Goal: Task Accomplishment & Management: Manage account settings

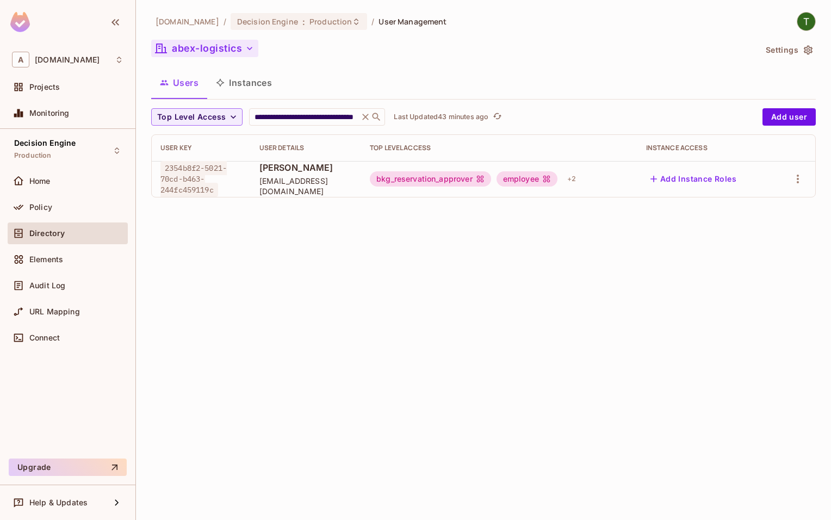
click at [245, 46] on icon "button" at bounding box center [249, 48] width 11 height 11
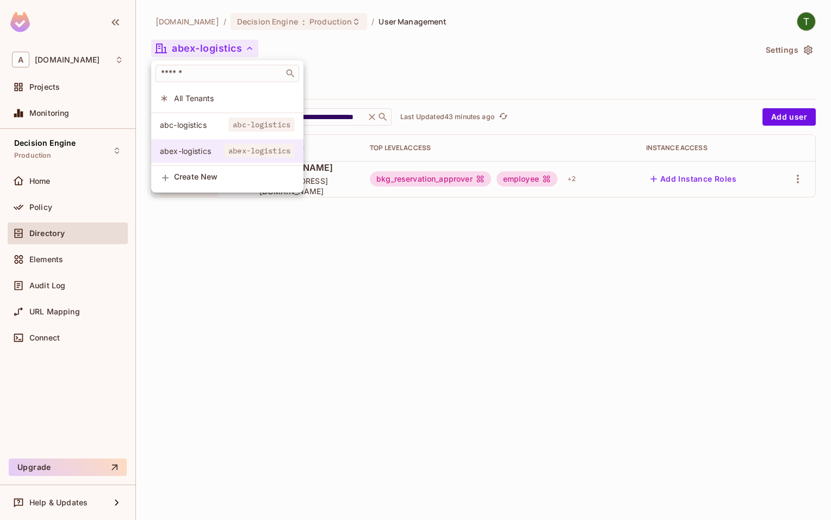
click at [216, 146] on li "abex-logistics abex-logistics" at bounding box center [227, 150] width 152 height 23
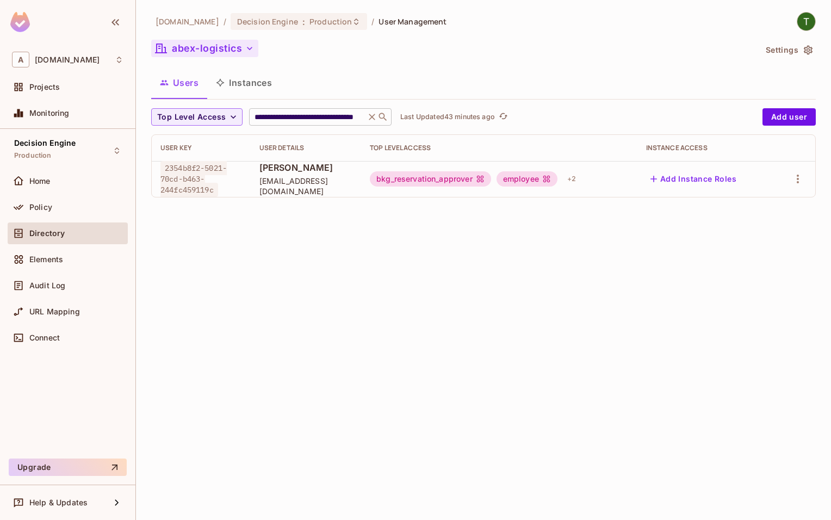
click at [336, 116] on input "**********" at bounding box center [307, 116] width 110 height 11
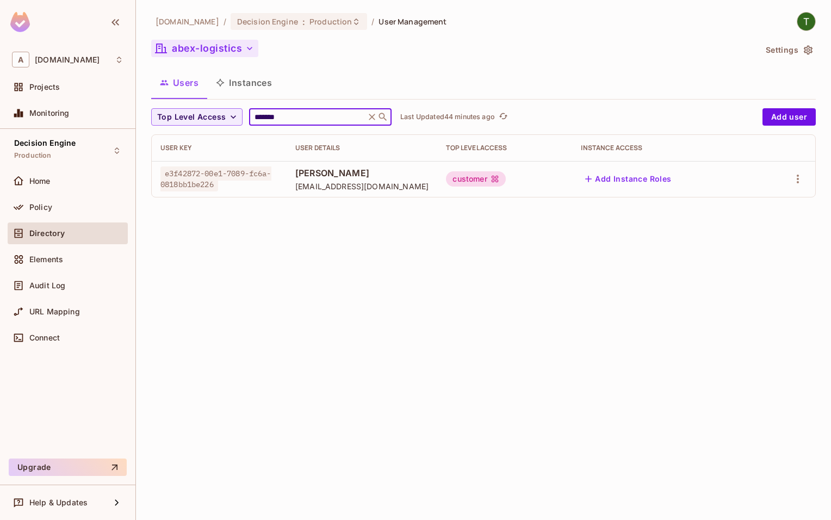
type input "*******"
click at [347, 175] on span "[PERSON_NAME]" at bounding box center [362, 173] width 134 height 12
click at [230, 178] on span "e3f42872-00e1-7089-fc6a-0818bb1be226" at bounding box center [215, 178] width 111 height 25
click at [64, 216] on div "Policy" at bounding box center [68, 207] width 120 height 22
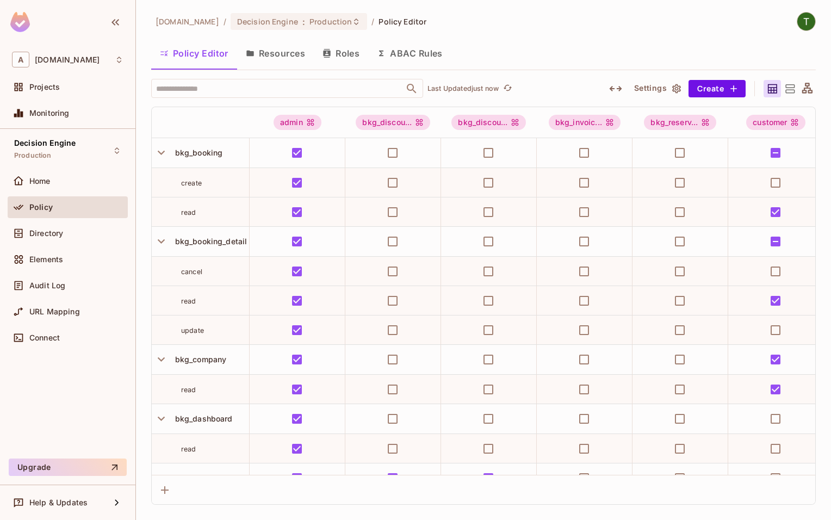
click at [336, 60] on button "Roles" at bounding box center [341, 53] width 54 height 27
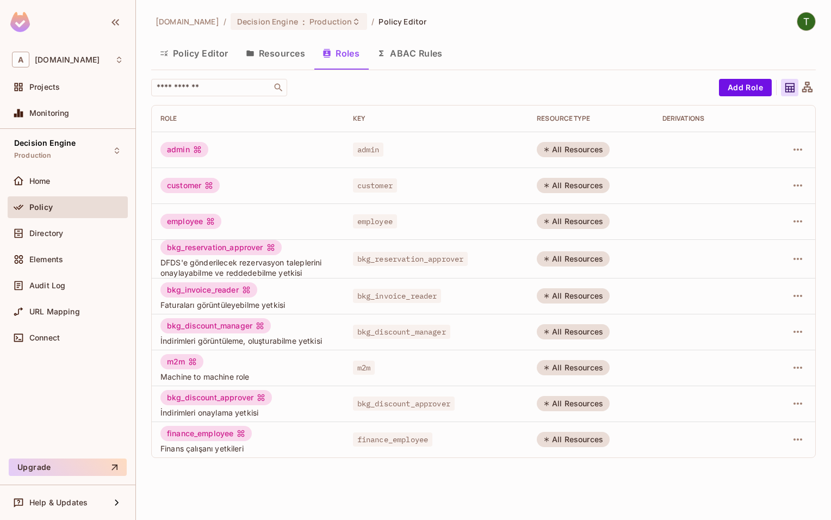
click at [282, 54] on button "Resources" at bounding box center [275, 53] width 77 height 27
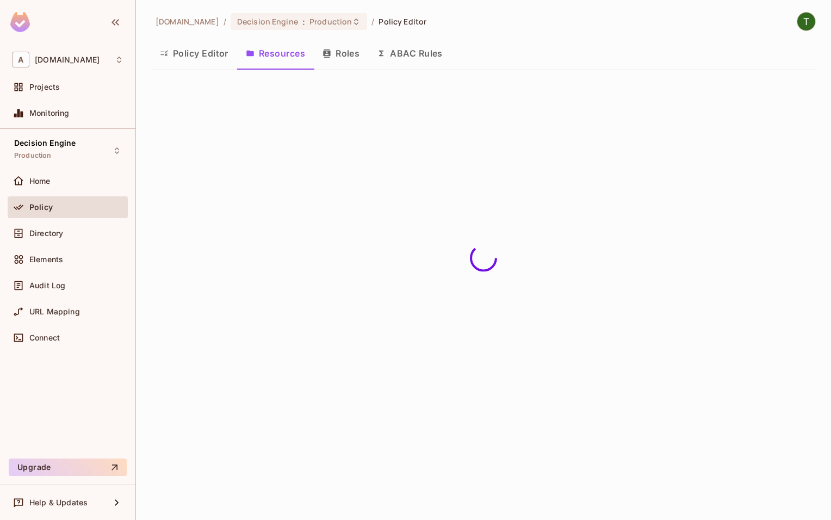
drag, startPoint x: 155, startPoint y: 51, endPoint x: 176, endPoint y: 49, distance: 21.3
click at [157, 49] on button "Policy Editor" at bounding box center [194, 53] width 86 height 27
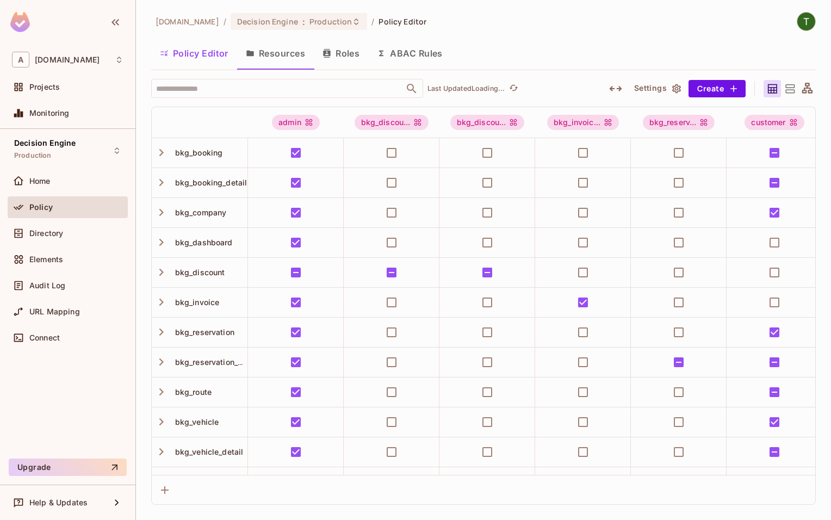
click at [176, 49] on button "Policy Editor" at bounding box center [194, 53] width 86 height 27
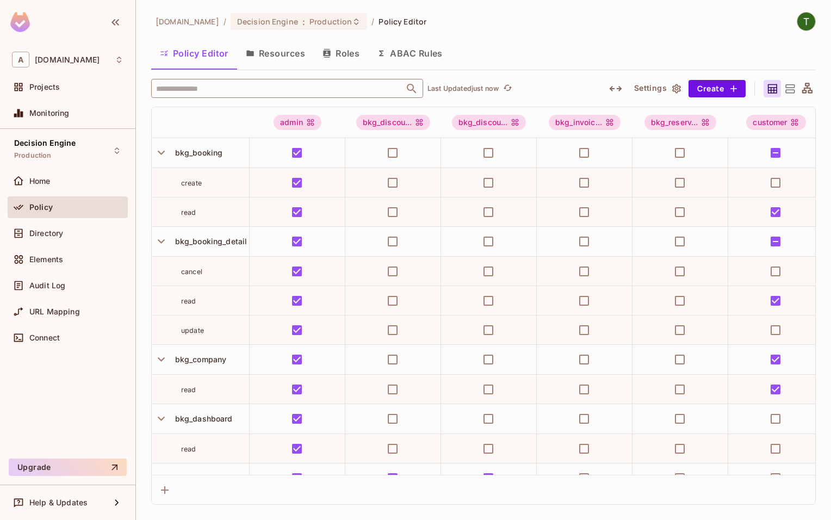
click at [241, 94] on input "text" at bounding box center [277, 88] width 248 height 19
type input "********"
click at [229, 140] on li "customer customer" at bounding box center [287, 143] width 272 height 20
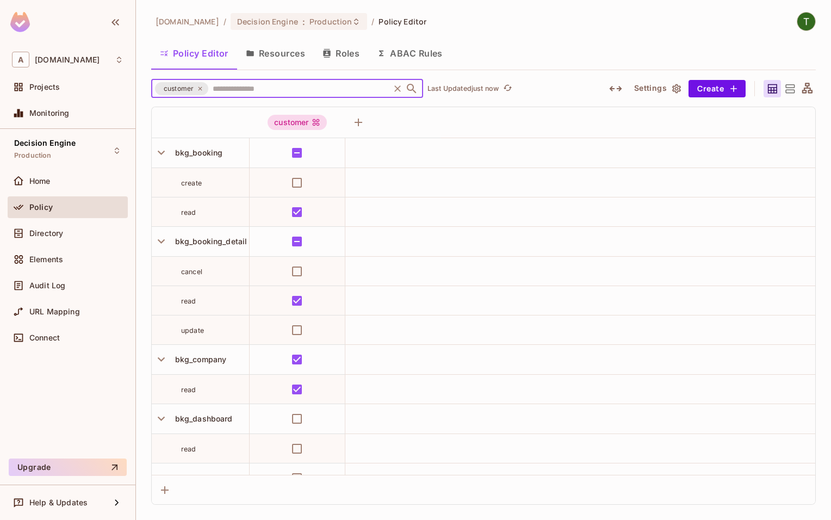
click at [203, 89] on div "customer" at bounding box center [181, 88] width 53 height 13
click at [199, 88] on icon at bounding box center [200, 88] width 4 height 4
